Goal: Information Seeking & Learning: Learn about a topic

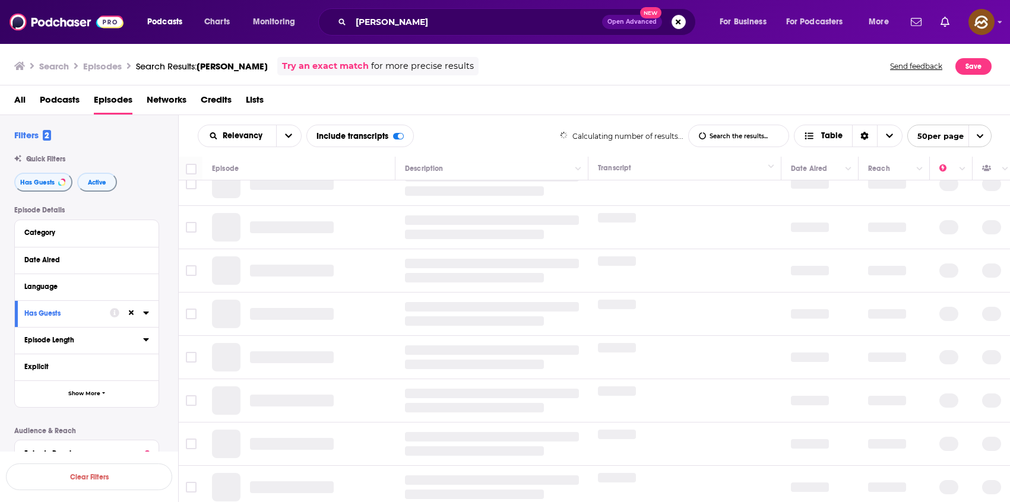
scroll to position [147, 0]
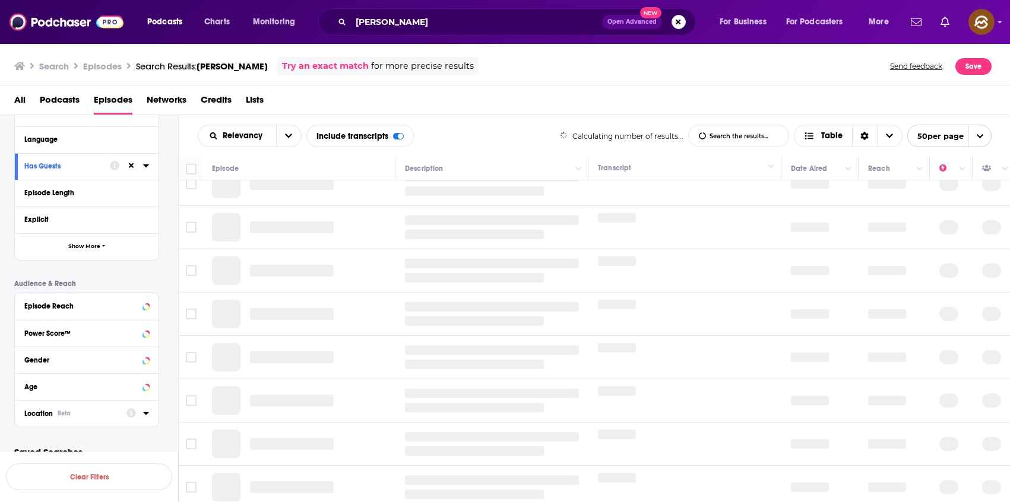
click at [56, 410] on div "Location Beta" at bounding box center [71, 413] width 94 height 8
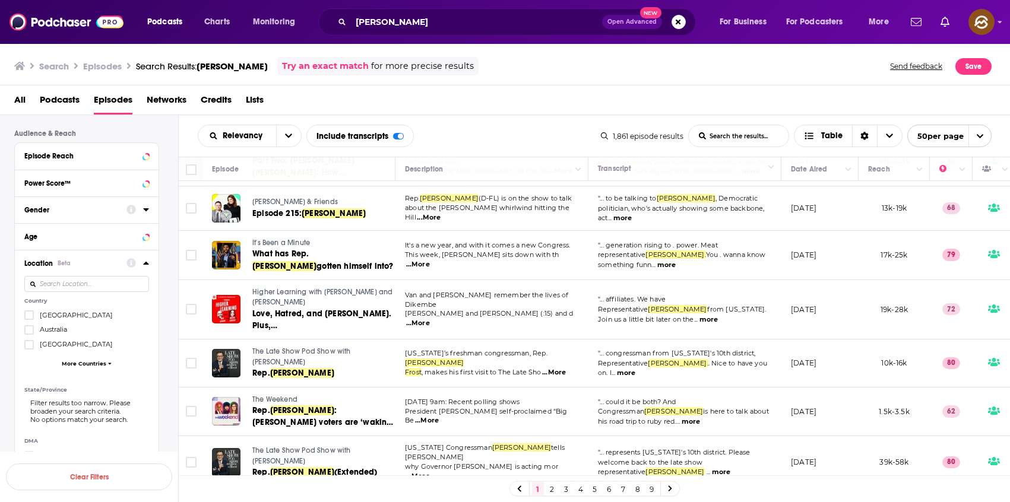
scroll to position [0, 0]
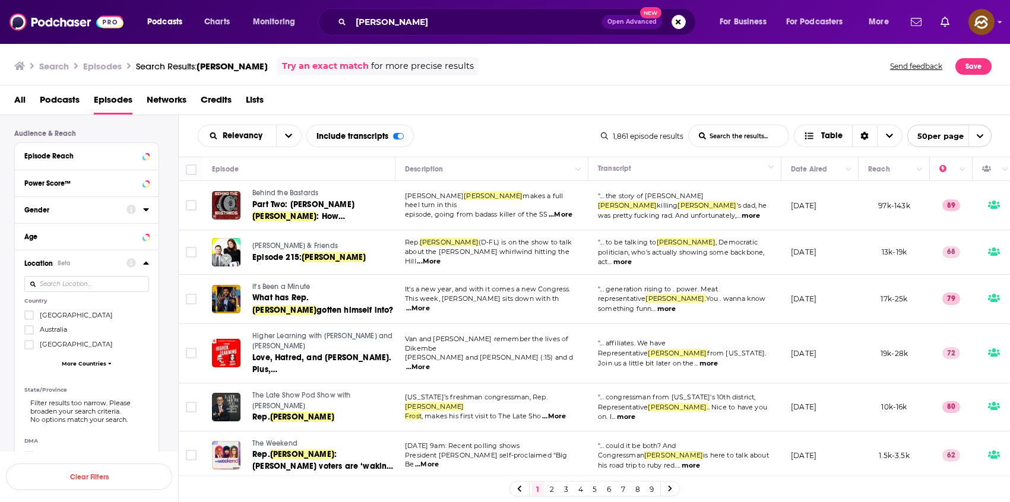
click at [74, 314] on span "[GEOGRAPHIC_DATA]" at bounding box center [76, 315] width 73 height 8
click at [29, 319] on input "multiSelectOption-unitedstates-0" at bounding box center [29, 319] width 0 height 0
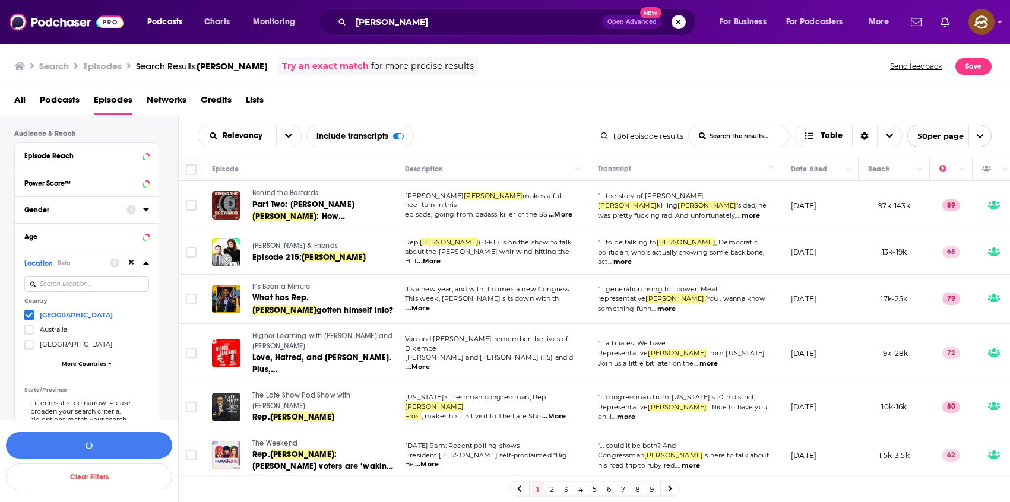
click at [510, 140] on div "Relevancy List Search Input Search the results... Include transcripts Table" at bounding box center [399, 136] width 403 height 23
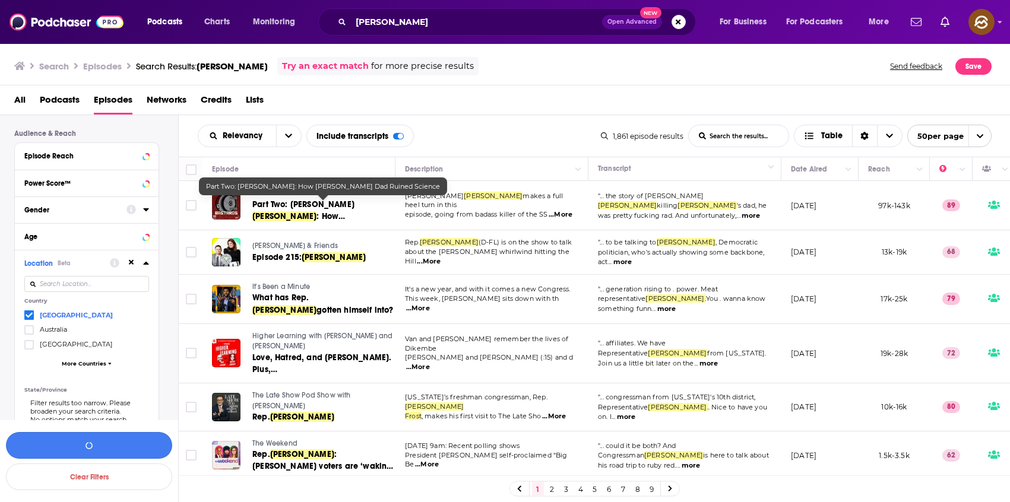
click at [129, 440] on button "button" at bounding box center [89, 445] width 166 height 27
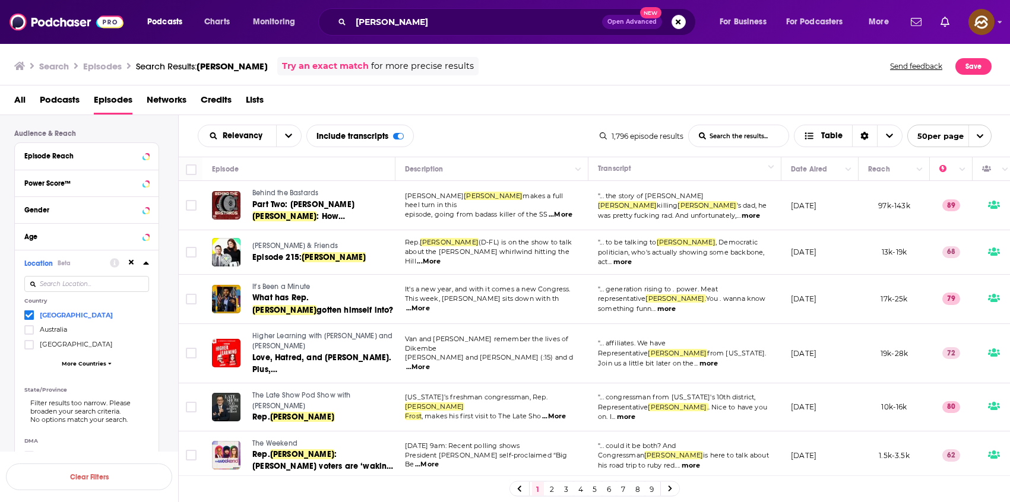
click at [293, 192] on span "Behind the Bastards" at bounding box center [285, 193] width 66 height 8
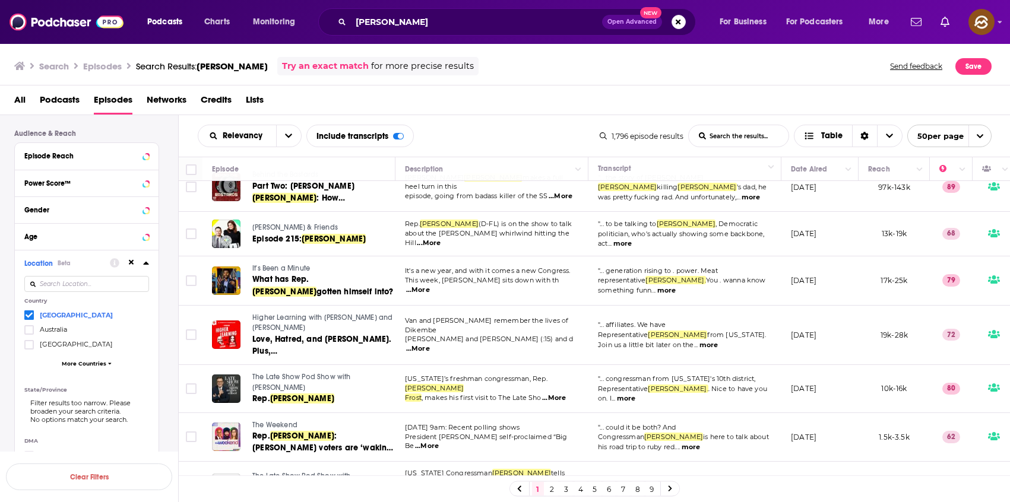
scroll to position [19, 0]
click at [301, 268] on span "It's Been a Minute" at bounding box center [281, 268] width 58 height 8
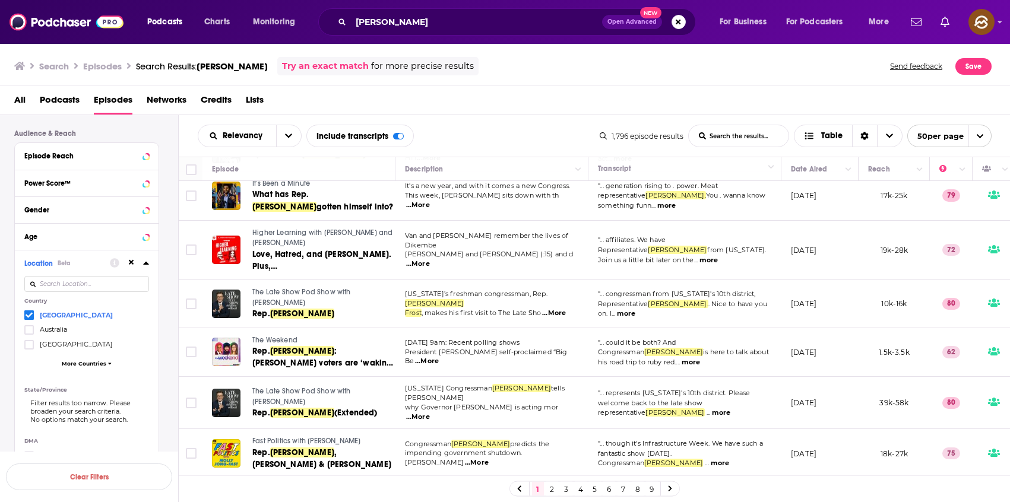
scroll to position [108, 0]
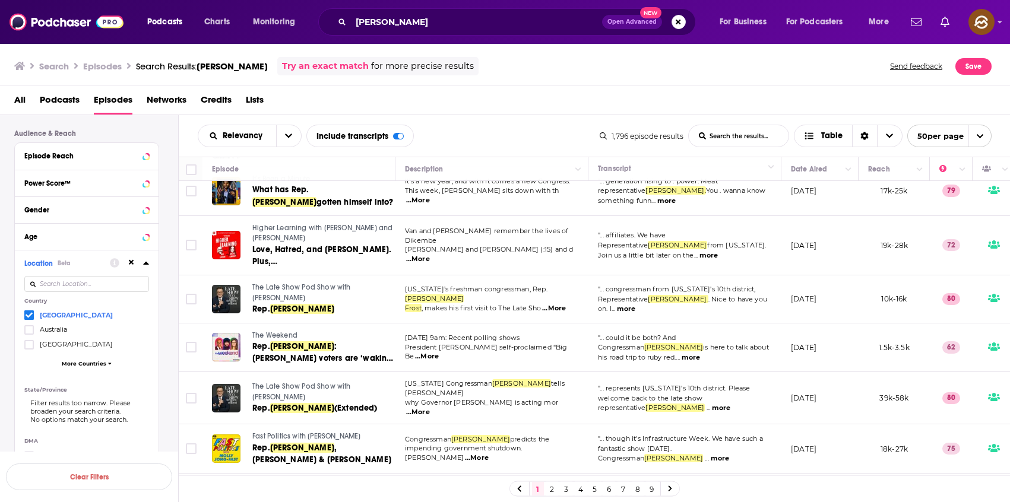
click at [272, 233] on link "Higher Learning with [PERSON_NAME] and [PERSON_NAME]" at bounding box center [322, 233] width 141 height 21
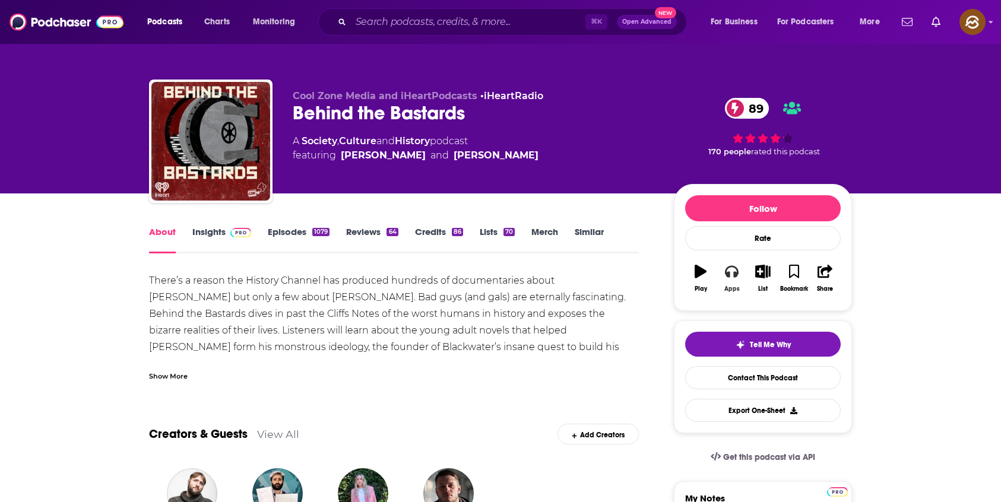
click at [733, 278] on icon "button" at bounding box center [731, 271] width 13 height 13
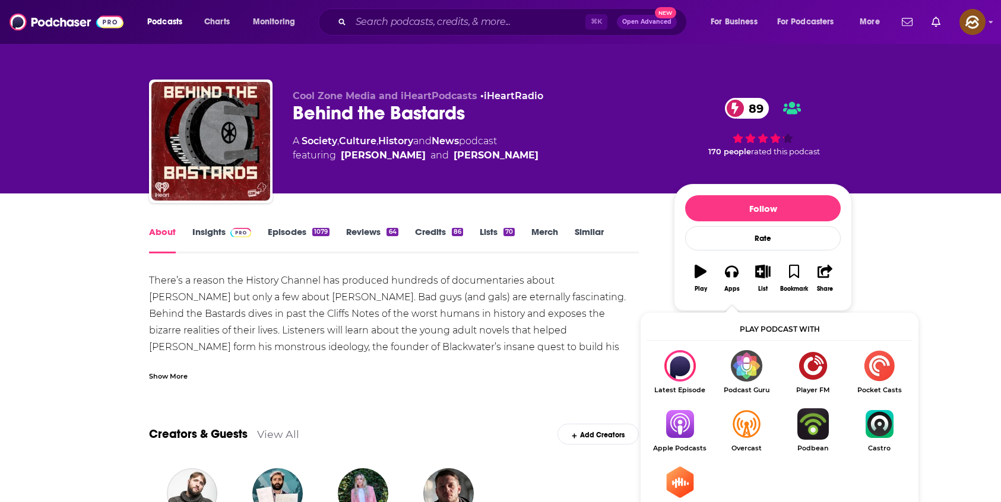
click at [758, 418] on img "Show Listen On dropdown" at bounding box center [746, 423] width 66 height 31
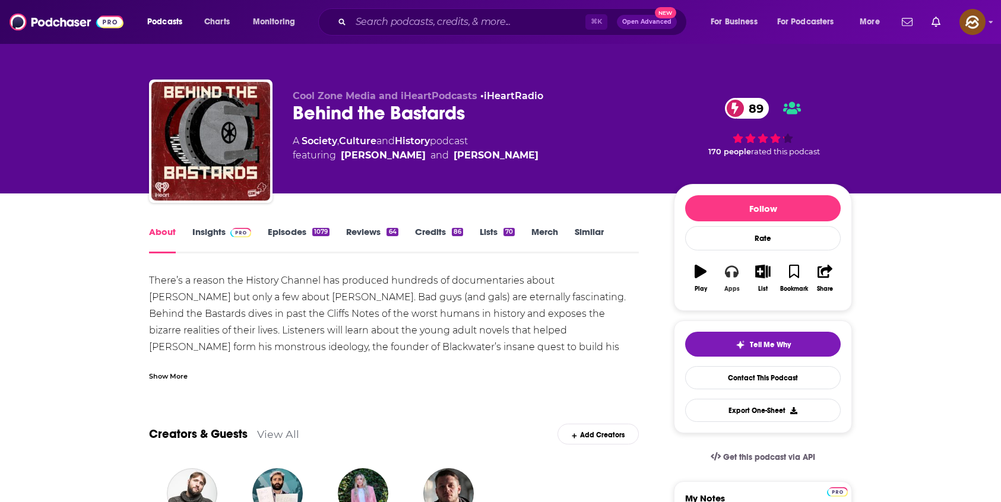
click at [725, 272] on icon "button" at bounding box center [731, 272] width 13 height 12
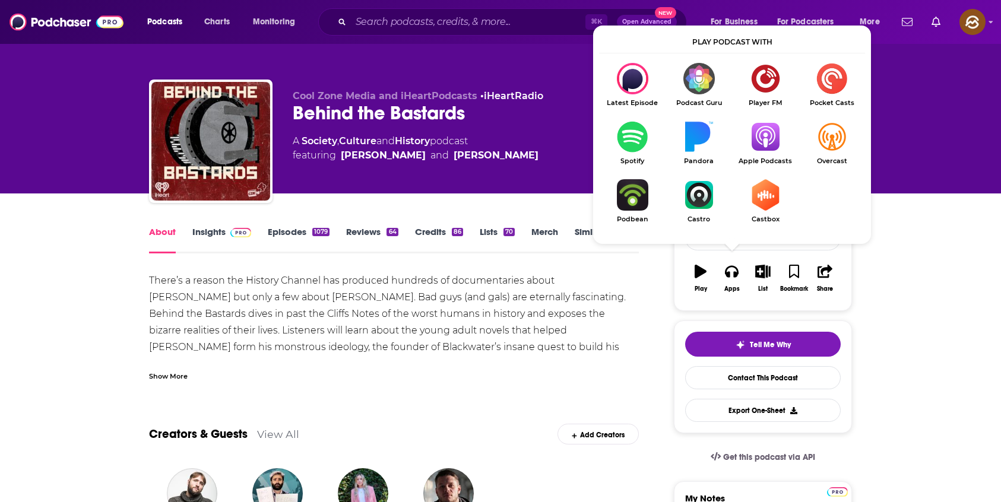
click at [770, 137] on img "Show Listen On dropdown" at bounding box center [765, 136] width 66 height 31
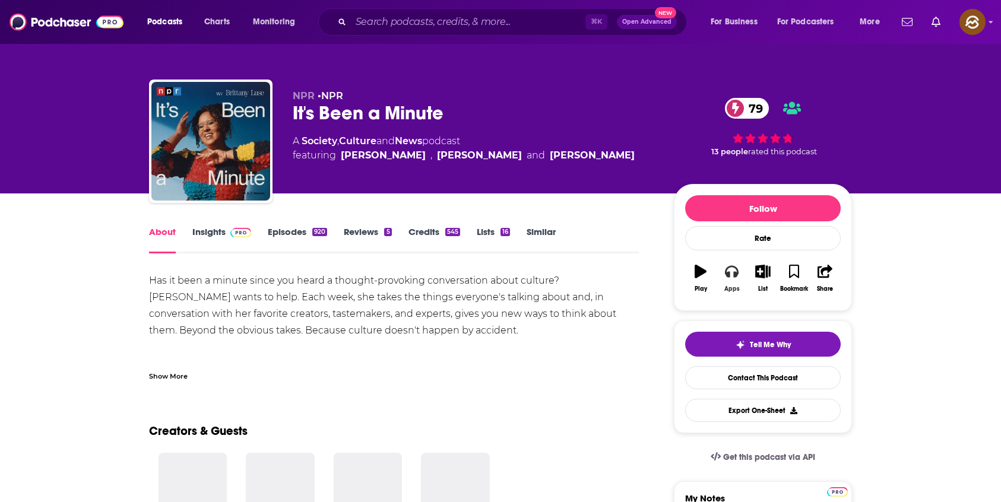
click at [723, 271] on button "Apps" at bounding box center [731, 278] width 31 height 43
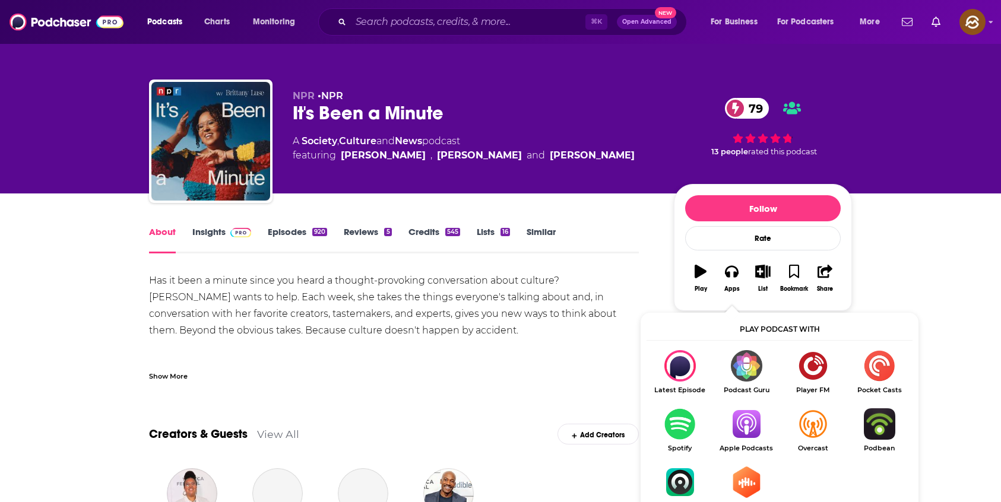
click at [744, 423] on img "Show Listen On dropdown" at bounding box center [746, 423] width 66 height 31
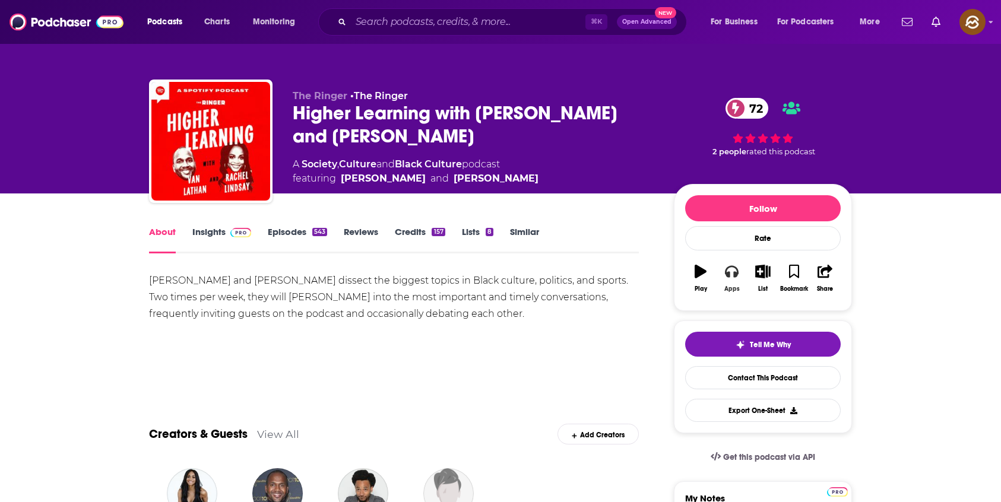
click at [727, 281] on button "Apps" at bounding box center [731, 278] width 31 height 43
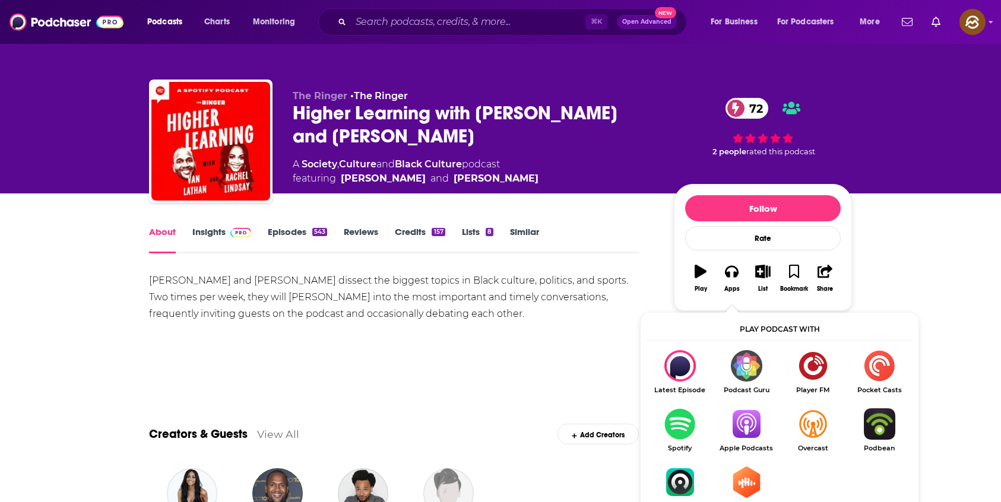
click at [749, 427] on img "Show Listen On dropdown" at bounding box center [746, 423] width 66 height 31
